Goal: Information Seeking & Learning: Find specific fact

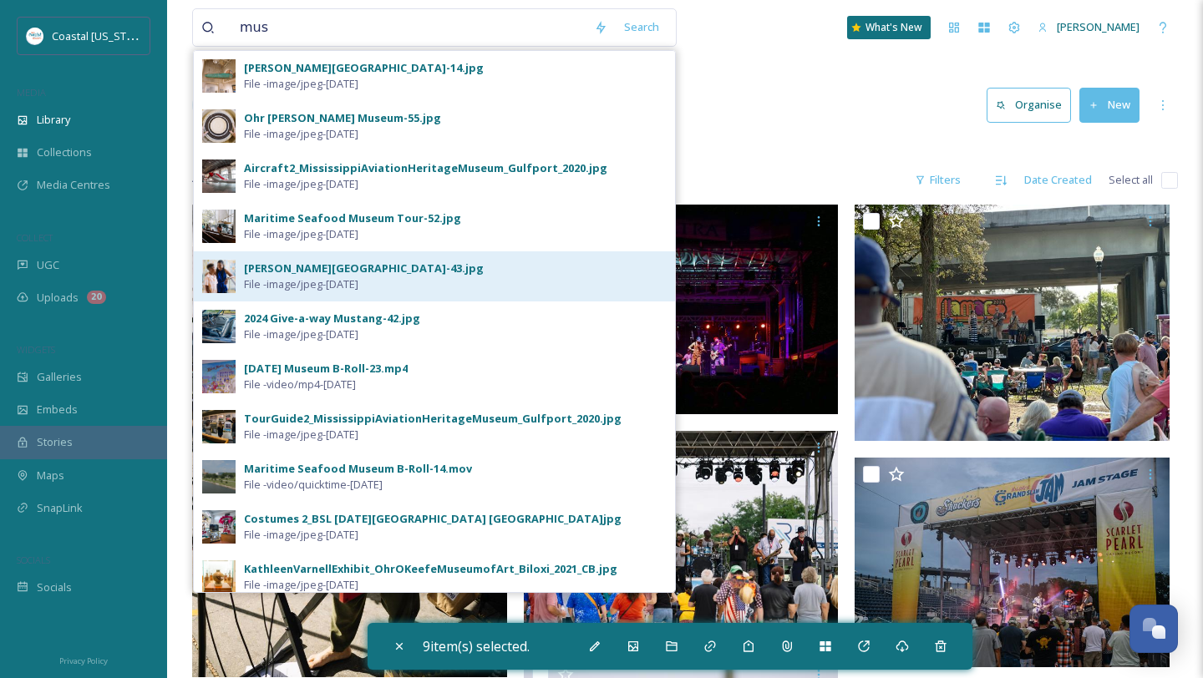
scroll to position [49048, 0]
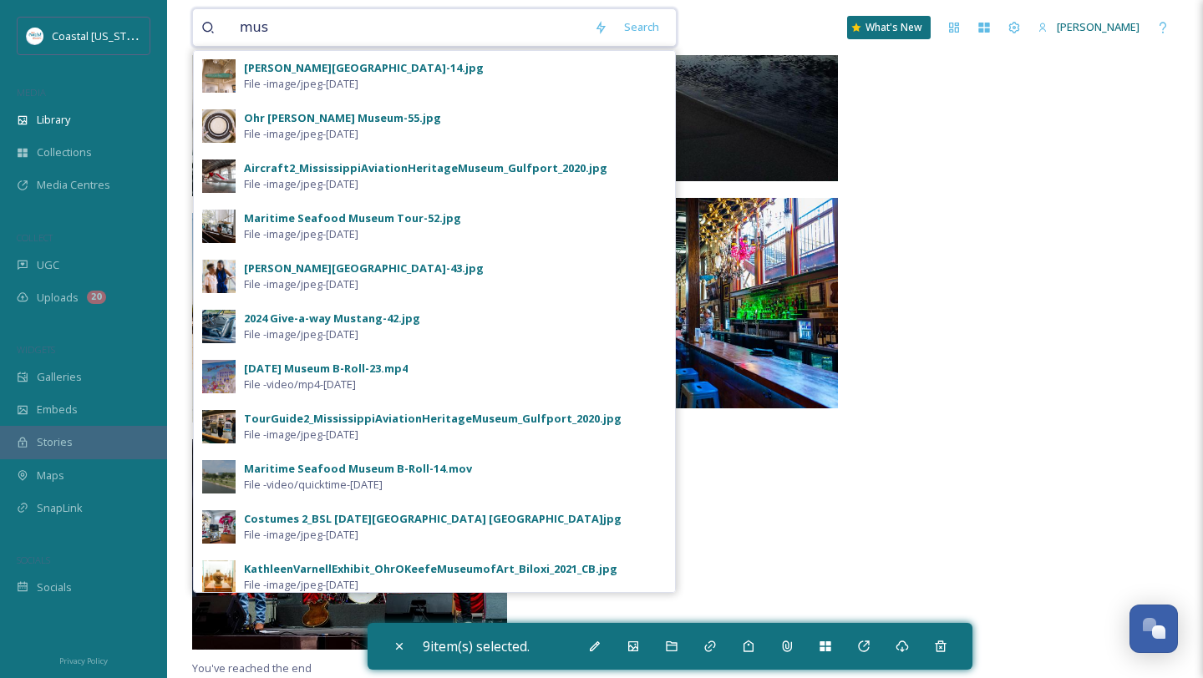
click at [345, 31] on input "mus" at bounding box center [408, 27] width 354 height 37
type input "d"
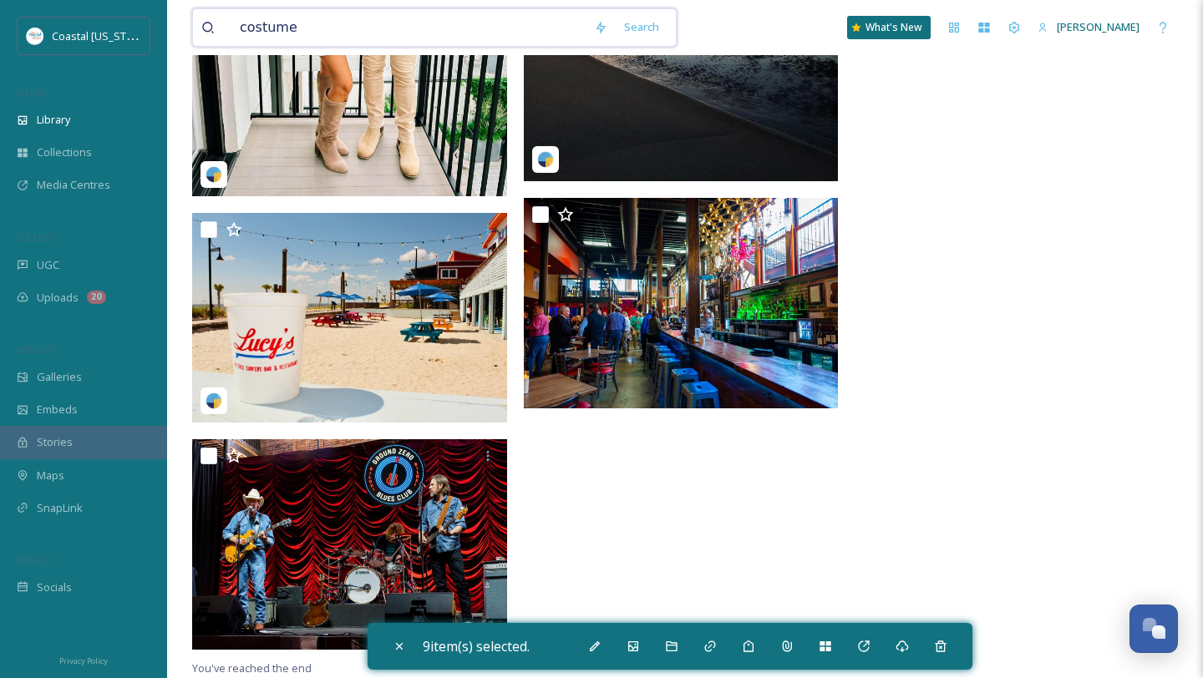
type input "costumes"
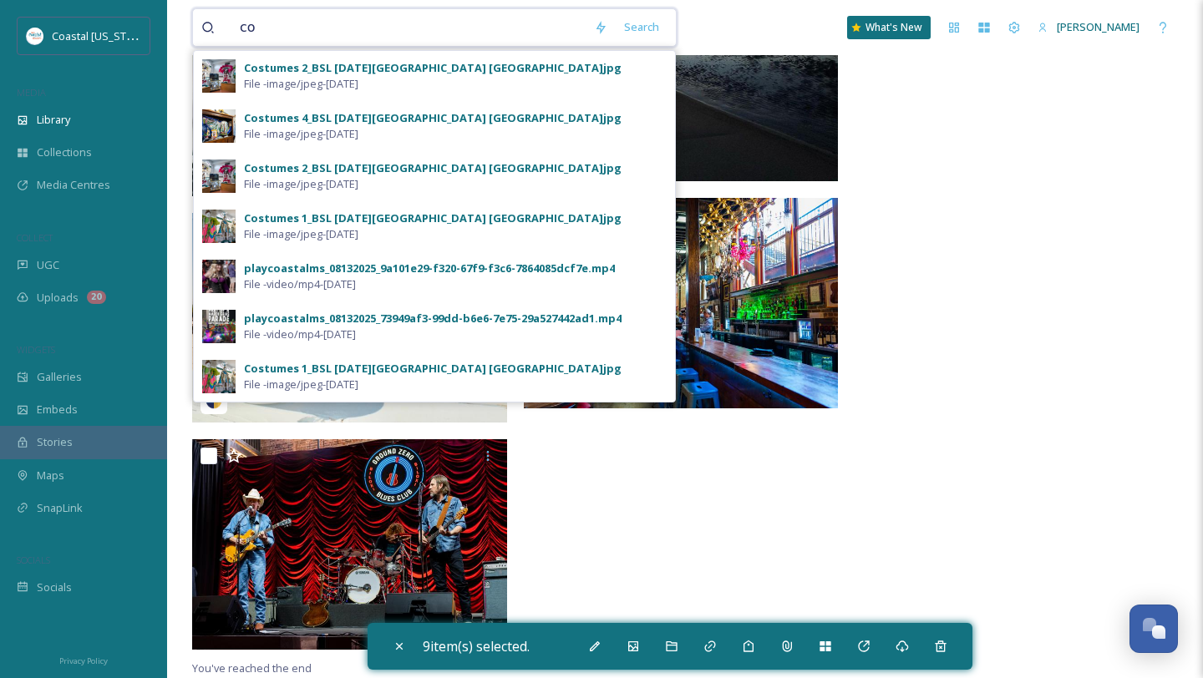
type input "c"
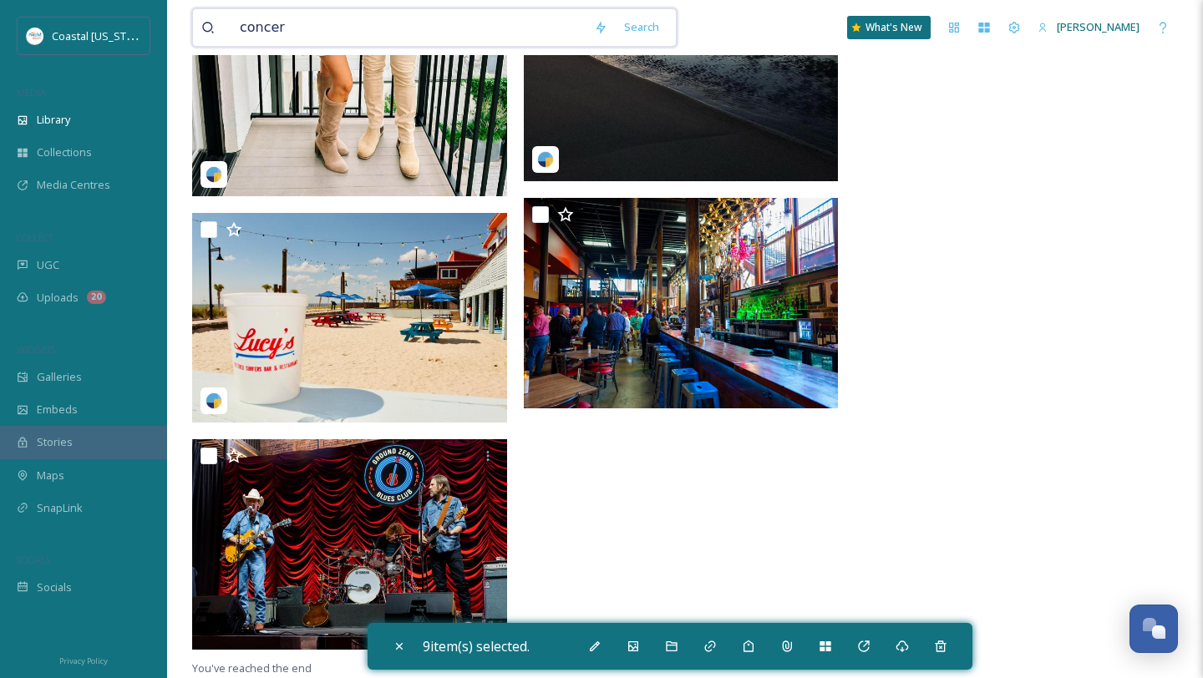
type input "concert"
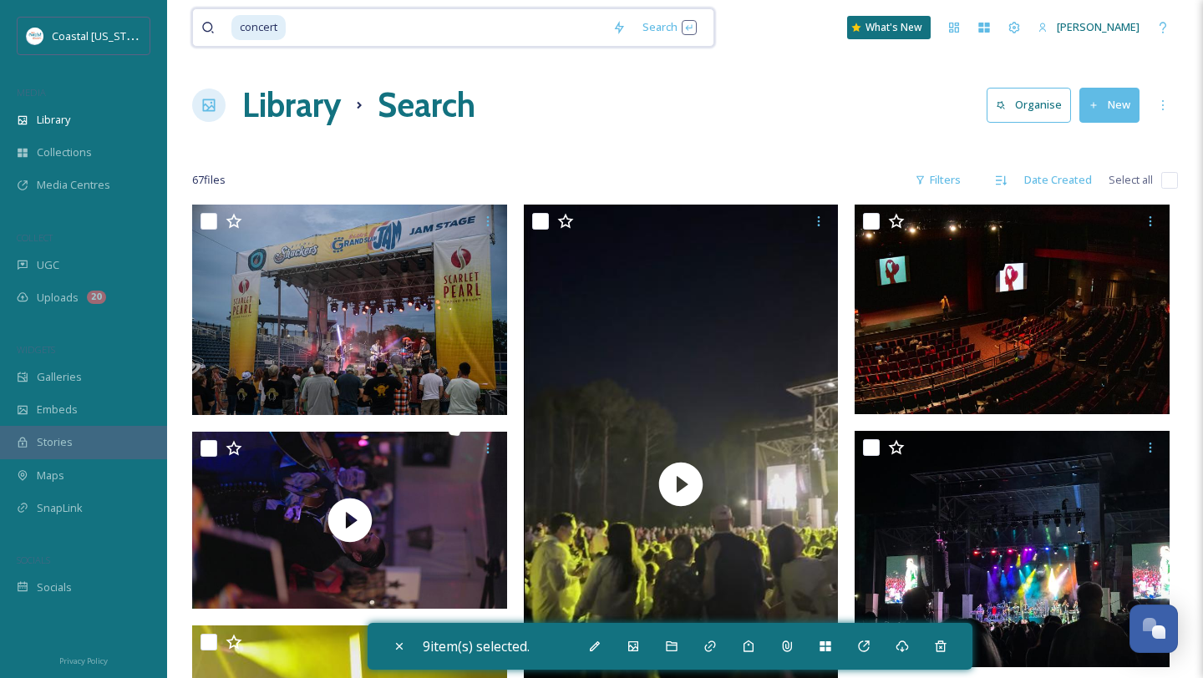
type input "\"
type input "c"
type input "music\"
click at [303, 38] on input at bounding box center [442, 27] width 319 height 37
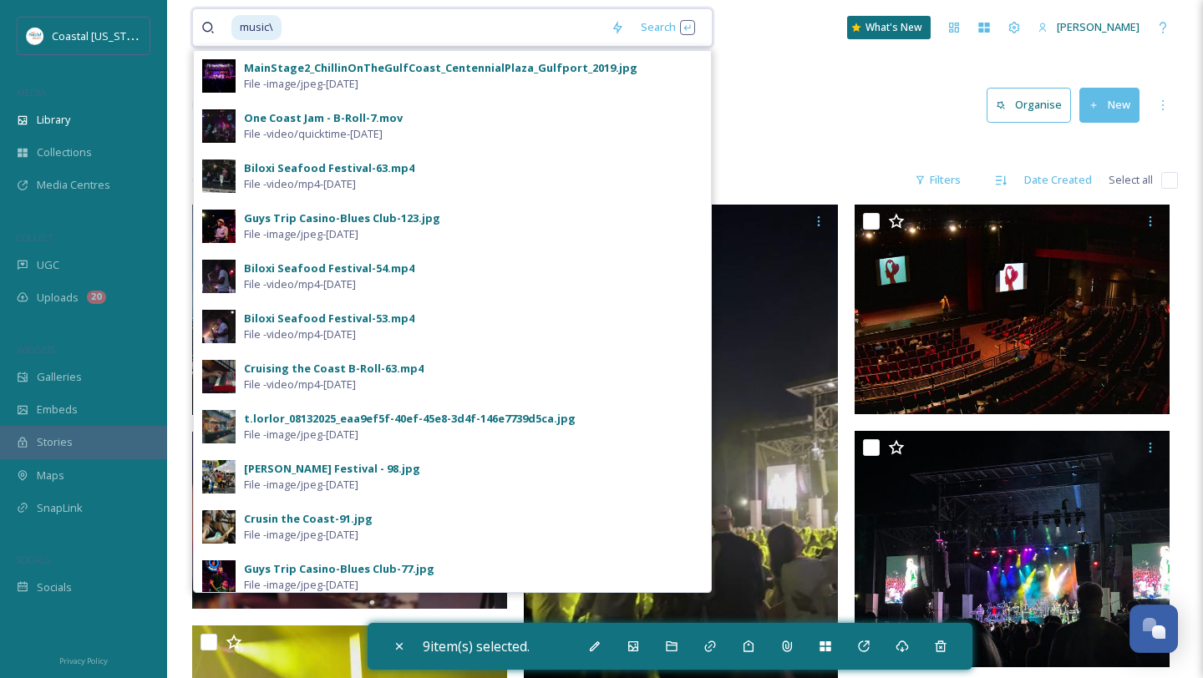
click at [266, 27] on span "music\" at bounding box center [256, 27] width 50 height 24
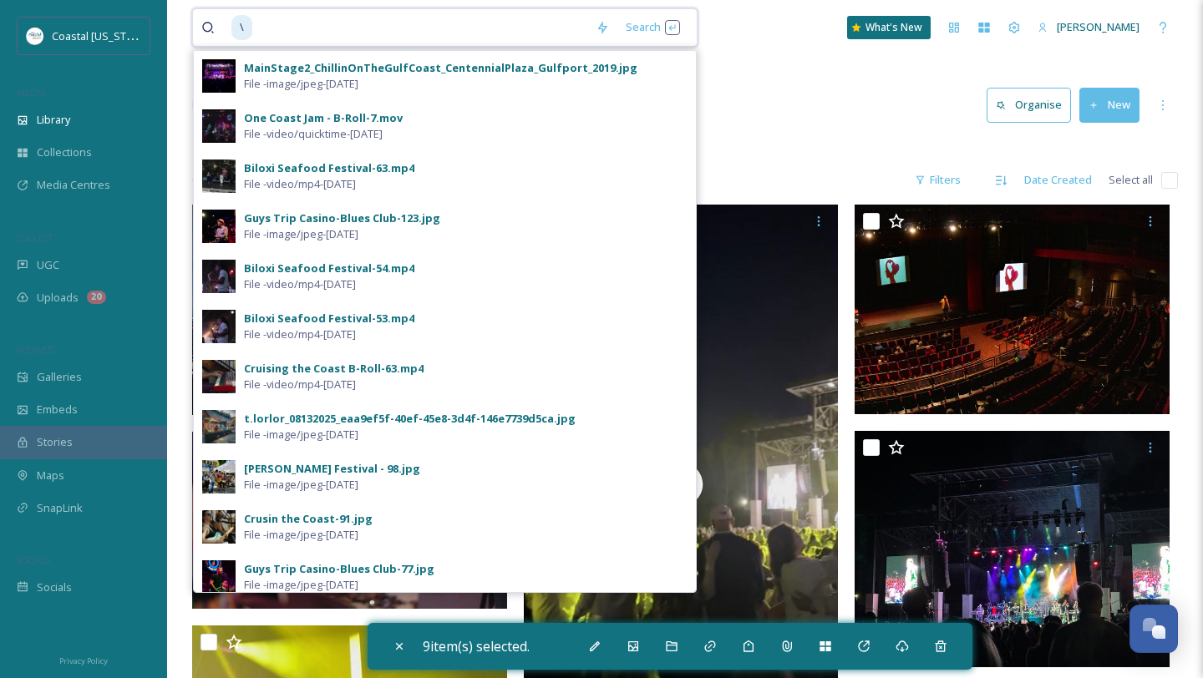
click at [261, 31] on input at bounding box center [420, 27] width 333 height 37
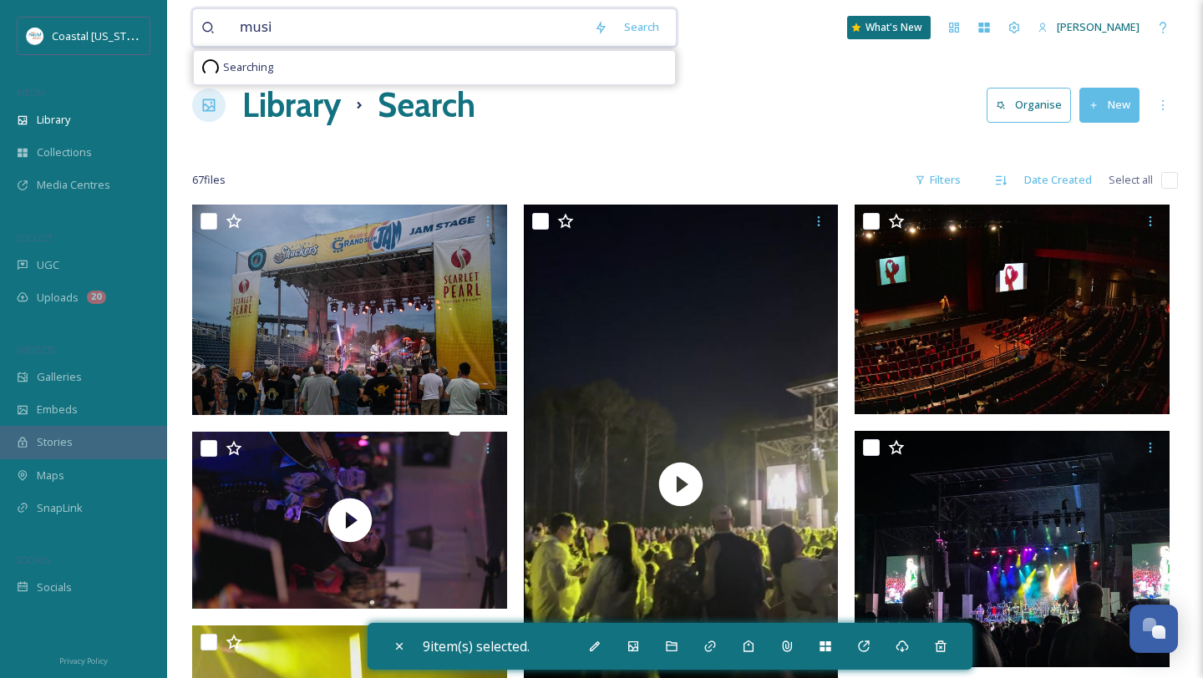
type input "music"
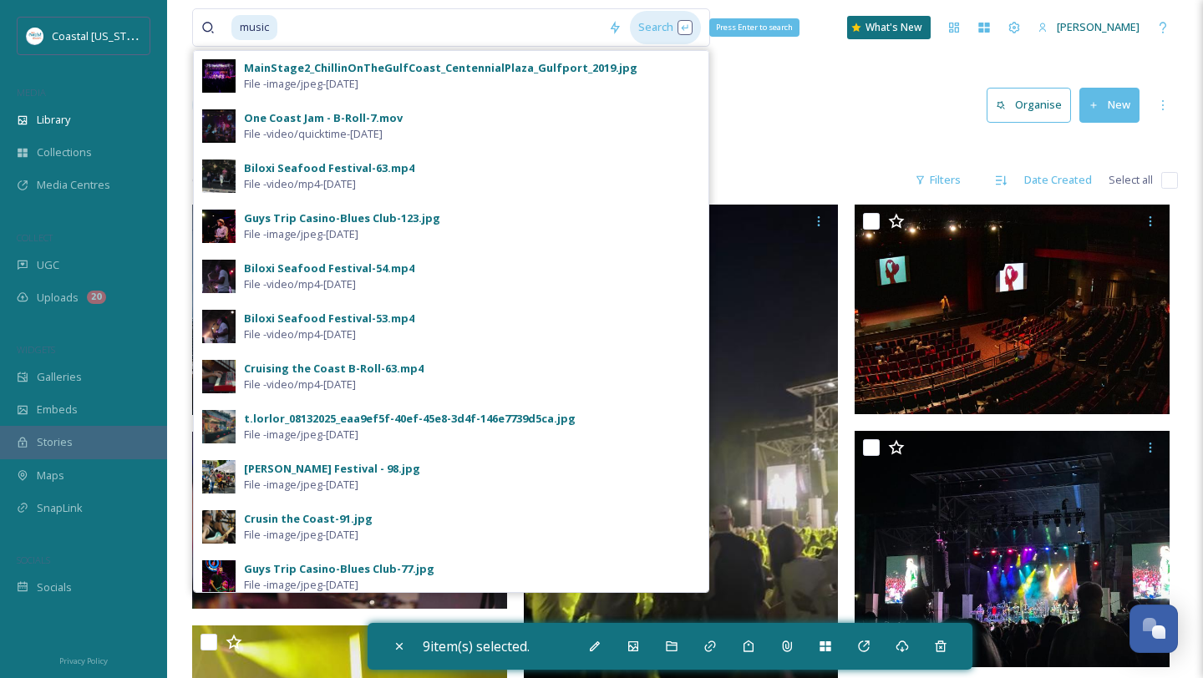
click at [640, 26] on div "Search Press Enter to search" at bounding box center [665, 27] width 71 height 33
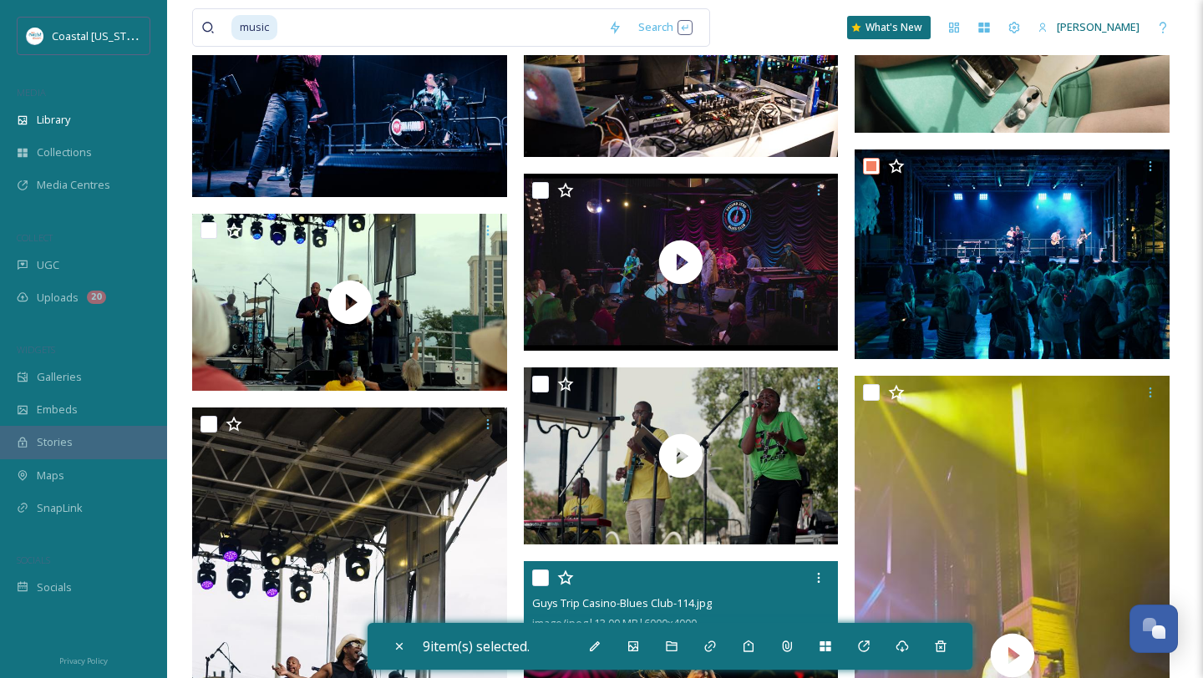
scroll to position [4643, 0]
